Goal: Register for event/course

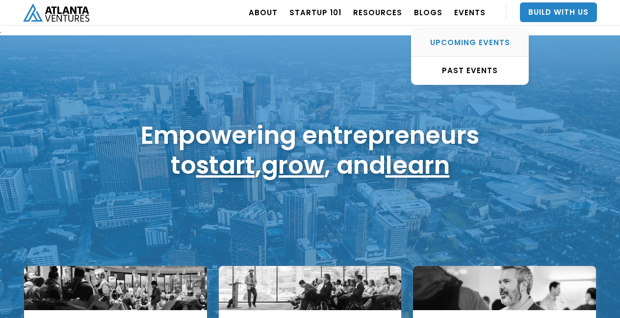
click at [469, 37] on link "UPCOMING EVENTS" at bounding box center [469, 43] width 117 height 28
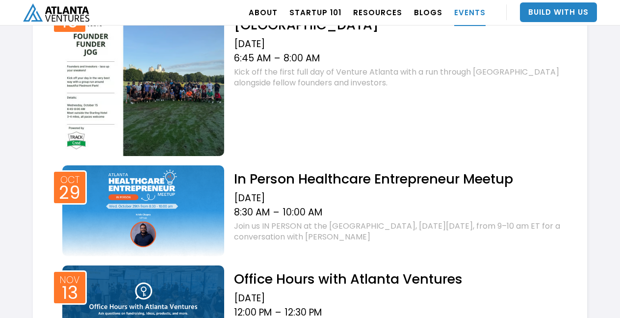
scroll to position [650, 0]
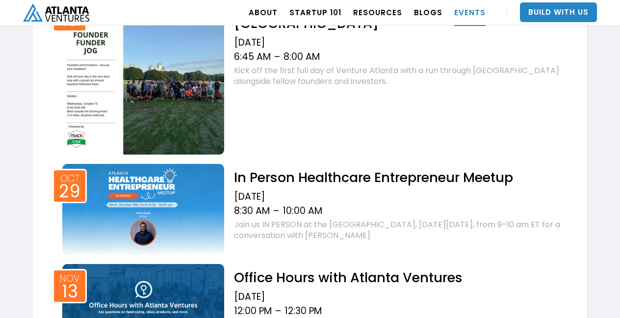
click at [299, 220] on div "Join us IN PERSON at the [GEOGRAPHIC_DATA], [DATE][DATE], from 9–10 am ET for a…" at bounding box center [398, 230] width 328 height 22
